Goal: Task Accomplishment & Management: Complete application form

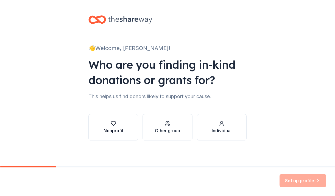
click at [113, 131] on div "Nonprofit" at bounding box center [113, 130] width 20 height 7
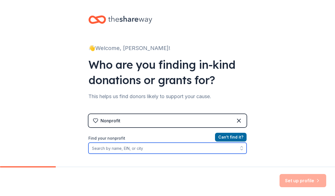
click at [164, 149] on input "Find your nonprofit" at bounding box center [167, 147] width 158 height 11
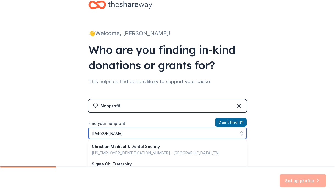
type input "irvine unified"
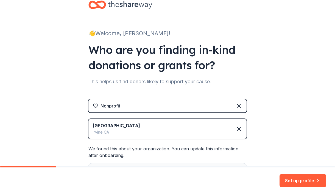
scroll to position [81, 0]
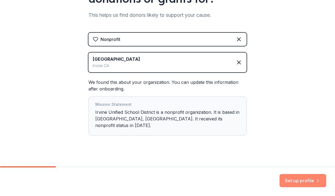
click at [299, 180] on button "Set up profile" at bounding box center [302, 180] width 47 height 13
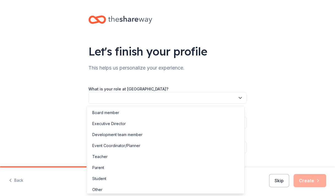
click at [237, 97] on icon "button" at bounding box center [239, 97] width 5 height 5
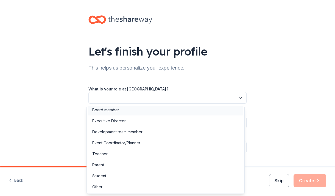
click at [116, 110] on div "Board member" at bounding box center [105, 109] width 27 height 7
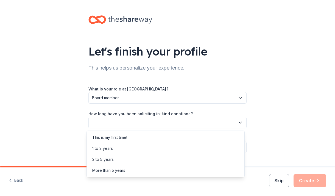
click at [129, 123] on button "button" at bounding box center [167, 123] width 158 height 12
click at [120, 159] on div "2 to 5 years" at bounding box center [165, 159] width 155 height 11
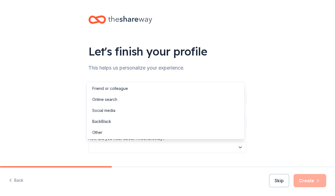
click at [154, 147] on button "button" at bounding box center [167, 147] width 158 height 12
click at [131, 100] on div "Online search" at bounding box center [165, 99] width 155 height 11
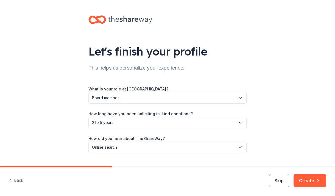
scroll to position [13, 0]
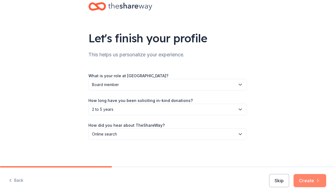
click at [307, 180] on button "Create" at bounding box center [309, 180] width 33 height 13
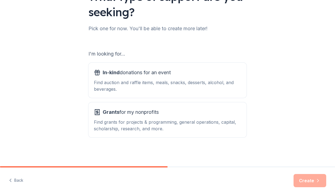
scroll to position [55, 0]
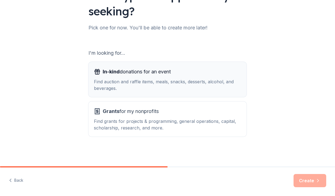
click at [156, 86] on div "Find auction and raffle items, meals, snacks, desserts, alcohol, and beverages." at bounding box center [167, 84] width 147 height 13
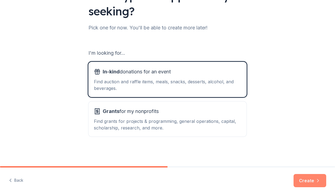
click at [304, 178] on button "Create" at bounding box center [309, 180] width 33 height 13
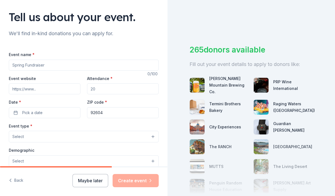
scroll to position [38, 0]
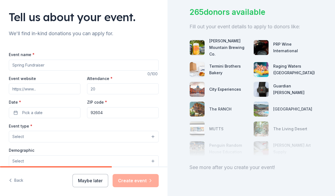
click at [48, 64] on input "Event name *" at bounding box center [84, 65] width 150 height 11
type input "Membership Drive"
click at [126, 88] on input "Attendance *" at bounding box center [123, 88] width 72 height 11
click at [110, 88] on input "Attendance *" at bounding box center [123, 88] width 72 height 11
type input "200"
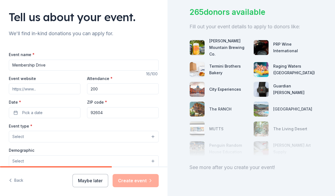
click at [78, 133] on button "Select" at bounding box center [84, 137] width 150 height 12
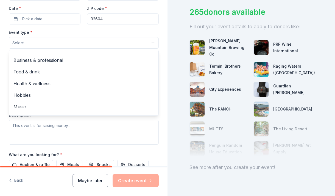
scroll to position [0, 0]
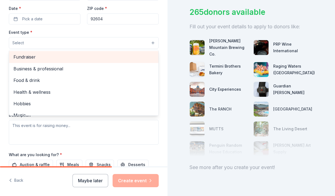
click at [47, 57] on span "Fundraiser" at bounding box center [83, 56] width 140 height 7
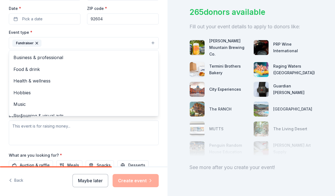
click at [158, 53] on div "Tell us about your event. We'll find in-kind donations you can apply for. Event…" at bounding box center [83, 55] width 167 height 366
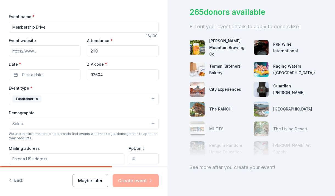
scroll to position [75, 0]
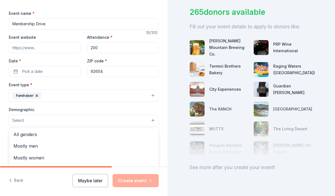
click at [141, 119] on button "Select" at bounding box center [84, 120] width 150 height 12
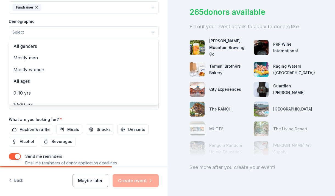
scroll to position [164, 0]
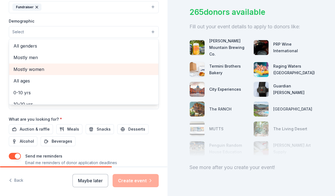
click at [42, 70] on span "Mostly women" at bounding box center [83, 69] width 140 height 7
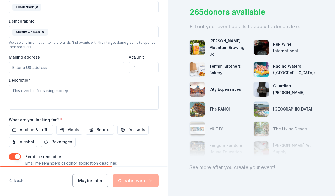
click at [42, 32] on icon "button" at bounding box center [43, 32] width 2 height 2
click at [44, 32] on button "Select" at bounding box center [84, 32] width 150 height 12
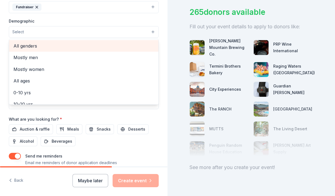
click at [29, 45] on span "All genders" at bounding box center [83, 45] width 140 height 7
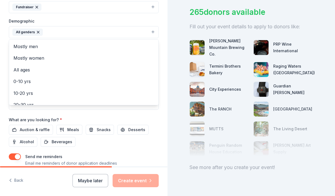
click at [158, 69] on div "Tell us about your event. We'll find in-kind donations you can apply for. Event…" at bounding box center [83, 19] width 167 height 366
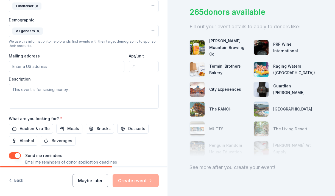
scroll to position [165, 0]
click at [55, 64] on input "Mailing address" at bounding box center [66, 66] width 115 height 11
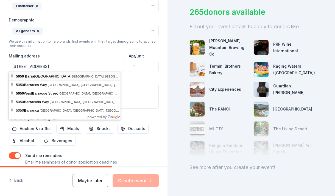
type input "5050 Barranca Parkway, Irvine, CA, 92604"
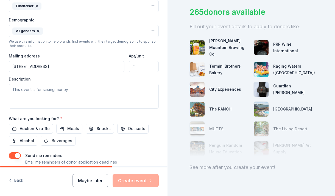
click at [138, 65] on input "Apt/unit" at bounding box center [144, 66] width 30 height 11
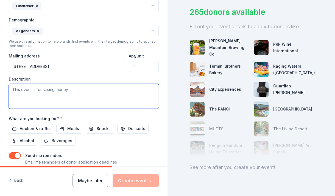
click at [93, 92] on textarea at bounding box center [84, 96] width 150 height 25
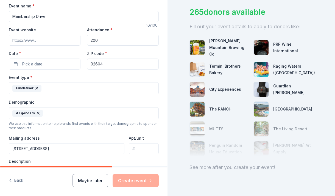
scroll to position [83, 0]
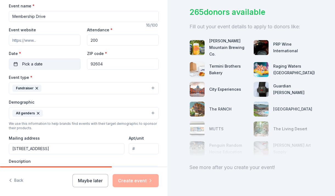
click at [53, 64] on button "Pick a date" at bounding box center [45, 63] width 72 height 11
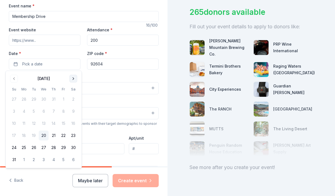
click at [73, 77] on button "Go to next month" at bounding box center [73, 79] width 8 height 8
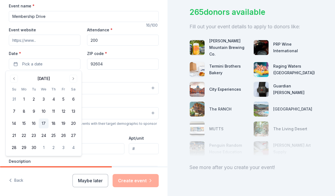
click at [46, 123] on button "17" at bounding box center [44, 123] width 10 height 10
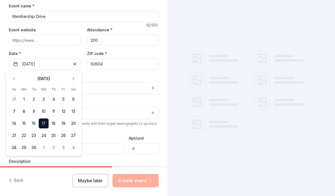
click at [126, 78] on div "Event type * Fundraiser" at bounding box center [84, 84] width 150 height 21
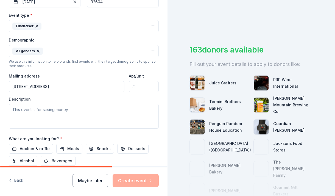
scroll to position [150, 0]
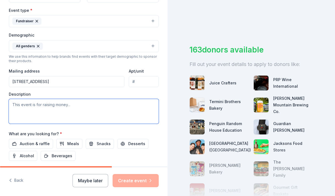
click at [101, 112] on textarea at bounding box center [84, 111] width 150 height 25
paste textarea "Hi! I am writing on behalf of the Irvine Unified Council PTA to request a gift …"
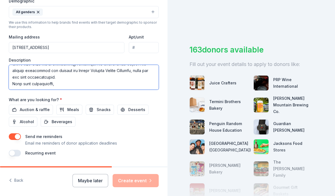
scroll to position [184, 0]
type textarea "Hi! I am writing on behalf of the Irvine Unified Council PTA to request a gift …"
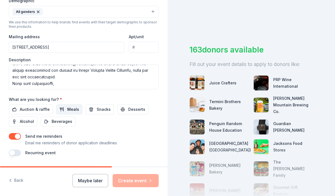
click at [74, 109] on span "Meals" at bounding box center [73, 109] width 12 height 7
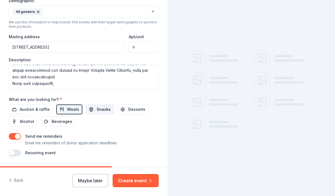
click at [94, 109] on button "Snacks" at bounding box center [100, 109] width 28 height 10
click at [129, 108] on span "Desserts" at bounding box center [136, 109] width 17 height 7
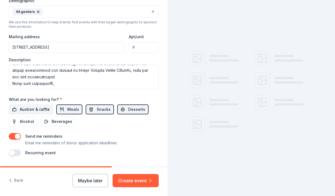
click at [44, 109] on span "Auction & raffle" at bounding box center [35, 109] width 30 height 7
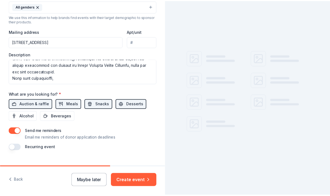
scroll to position [200, 0]
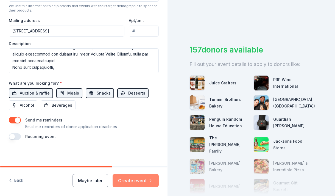
click at [134, 181] on button "Create event" at bounding box center [135, 180] width 46 height 13
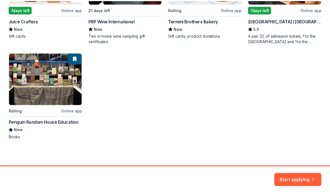
scroll to position [161, 0]
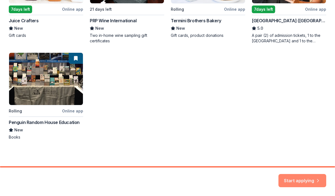
click at [295, 177] on button "Start applying" at bounding box center [302, 176] width 48 height 13
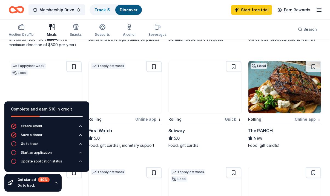
scroll to position [354, 0]
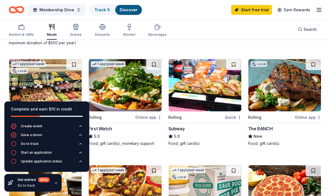
click at [259, 129] on div "The RANCH" at bounding box center [260, 128] width 24 height 7
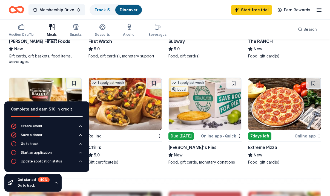
scroll to position [441, 0]
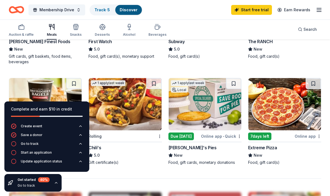
click at [183, 147] on div "[PERSON_NAME]'s Pies" at bounding box center [193, 147] width 48 height 7
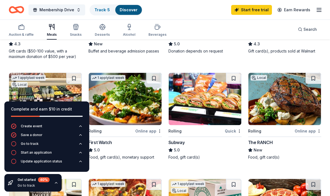
scroll to position [319, 0]
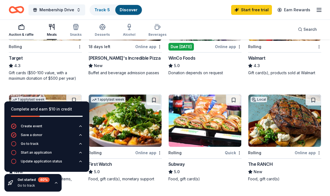
click at [18, 31] on div "Auction & raffle" at bounding box center [21, 30] width 25 height 13
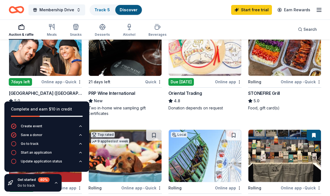
scroll to position [78, 0]
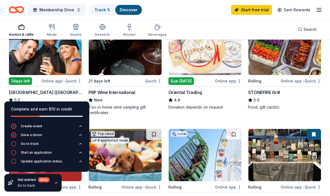
click at [181, 80] on div "Due [DATE]" at bounding box center [182, 81] width 26 height 8
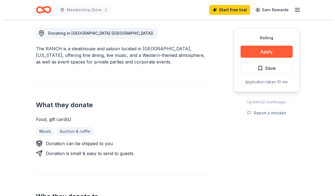
scroll to position [153, 0]
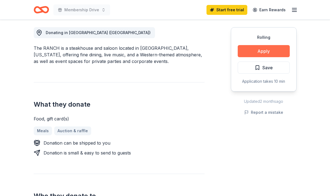
click at [271, 53] on button "Apply" at bounding box center [264, 51] width 52 height 12
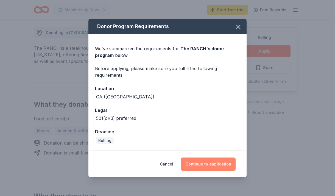
click at [201, 162] on button "Continue to application" at bounding box center [208, 163] width 55 height 13
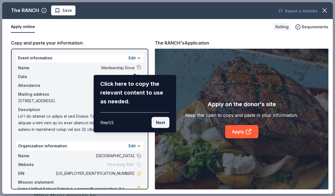
click at [162, 123] on button "Next" at bounding box center [160, 122] width 18 height 11
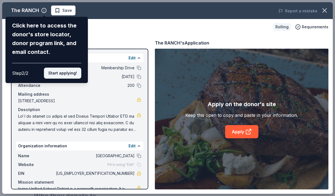
click at [62, 75] on button "Start applying!" at bounding box center [62, 72] width 37 height 11
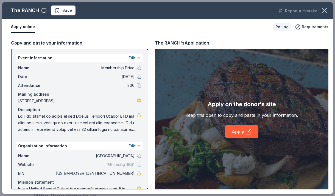
scroll to position [16, 0]
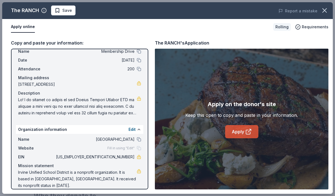
click at [247, 132] on icon at bounding box center [248, 131] width 7 height 7
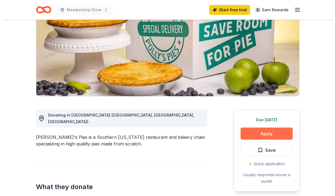
scroll to position [71, 0]
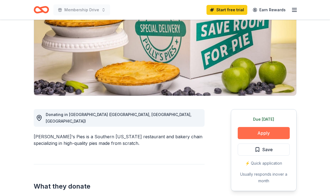
click at [257, 133] on button "Apply" at bounding box center [264, 133] width 52 height 12
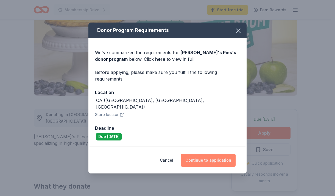
click at [211, 158] on button "Continue to application" at bounding box center [208, 159] width 55 height 13
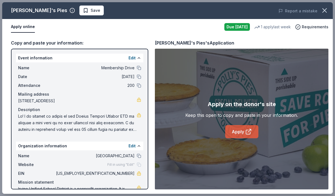
click at [246, 131] on icon at bounding box center [248, 131] width 7 height 7
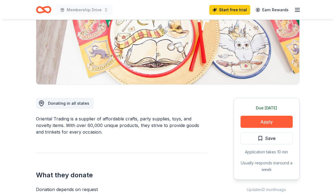
scroll to position [83, 0]
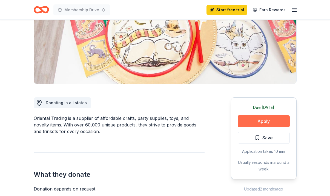
click at [255, 119] on button "Apply" at bounding box center [264, 121] width 52 height 12
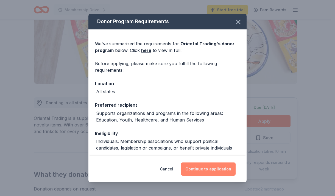
click at [210, 167] on button "Continue to application" at bounding box center [208, 168] width 55 height 13
